Goal: Transaction & Acquisition: Purchase product/service

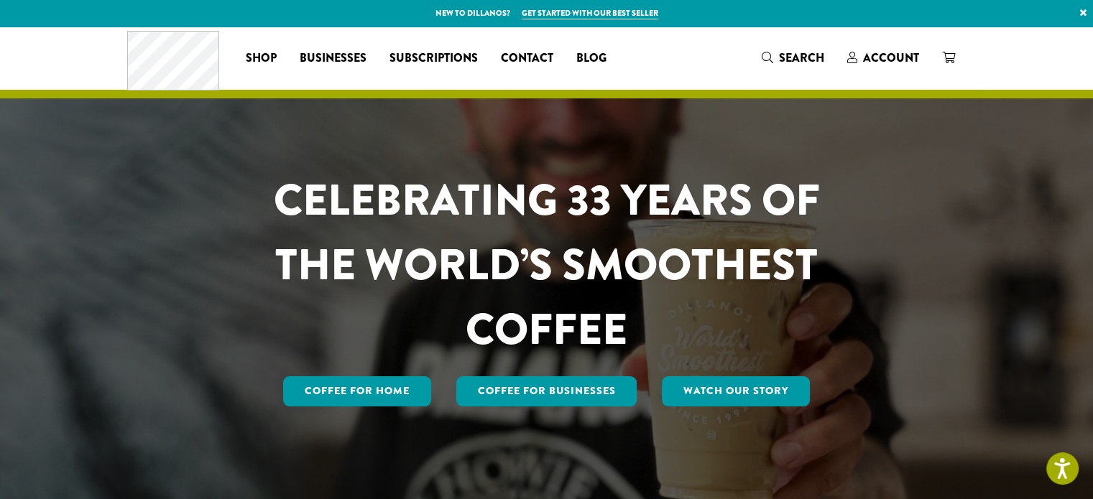
scroll to position [32, 0]
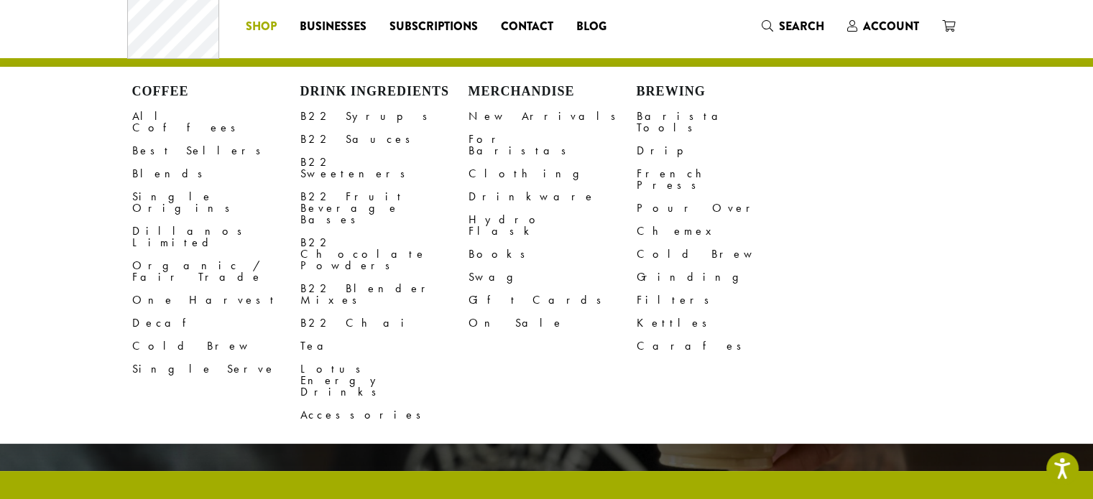
click at [264, 26] on span "Shop" at bounding box center [261, 27] width 31 height 18
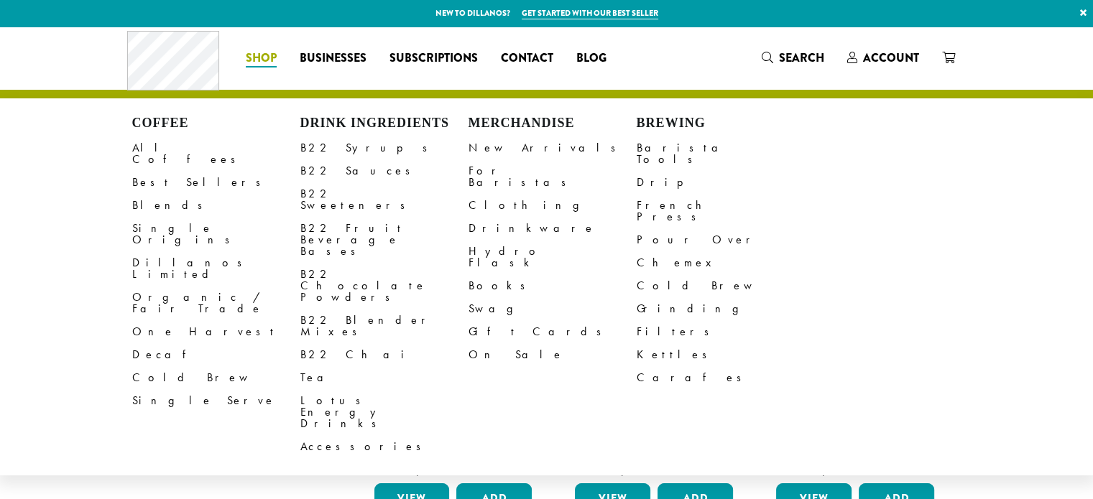
click at [269, 65] on span "Shop" at bounding box center [261, 59] width 31 height 18
click at [308, 367] on link "Tea" at bounding box center [384, 378] width 168 height 23
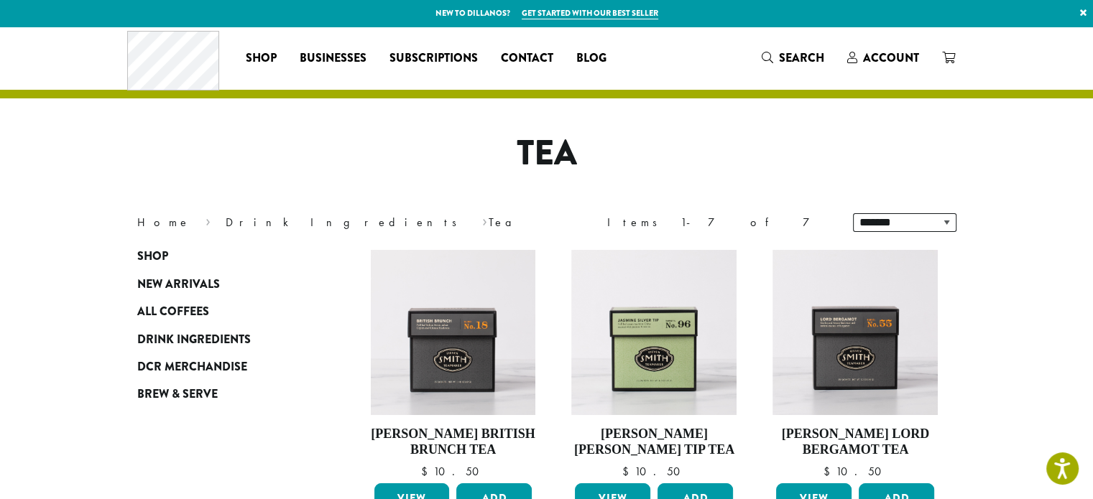
click at [784, 55] on span "Search" at bounding box center [801, 58] width 45 height 17
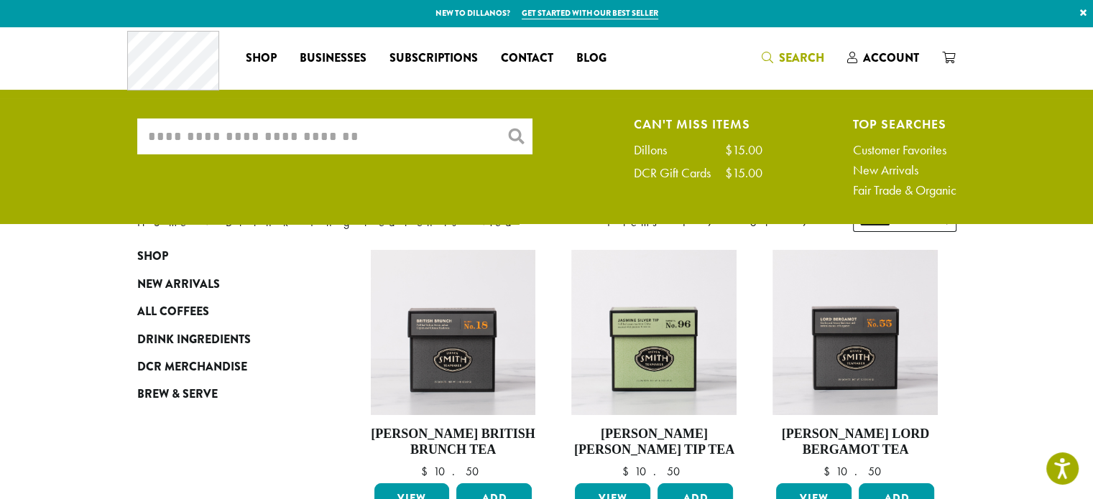
click at [388, 140] on input "What are you searching for?" at bounding box center [334, 137] width 395 height 36
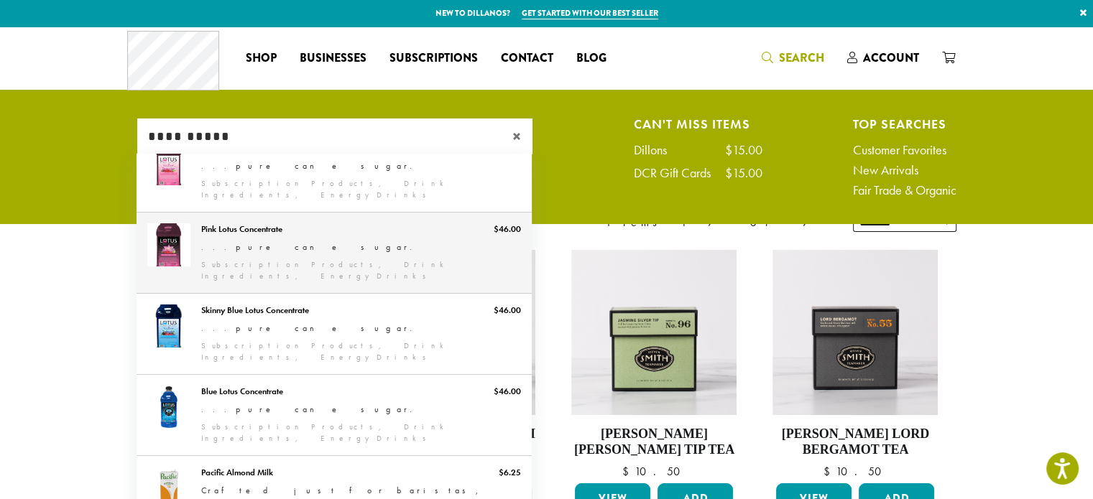
scroll to position [216, 0]
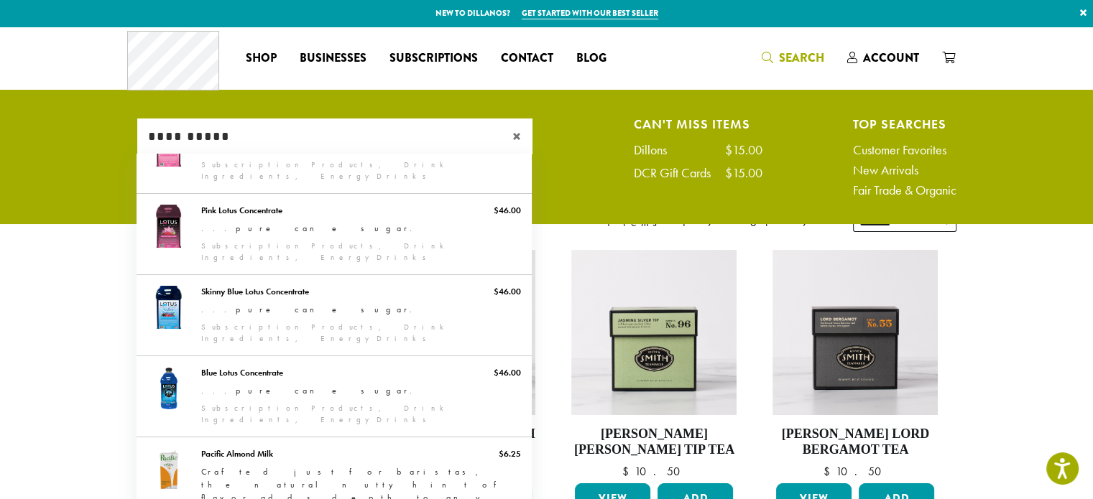
type input "**********"
click at [510, 134] on div "×" at bounding box center [518, 137] width 27 height 36
